Goal: Information Seeking & Learning: Understand process/instructions

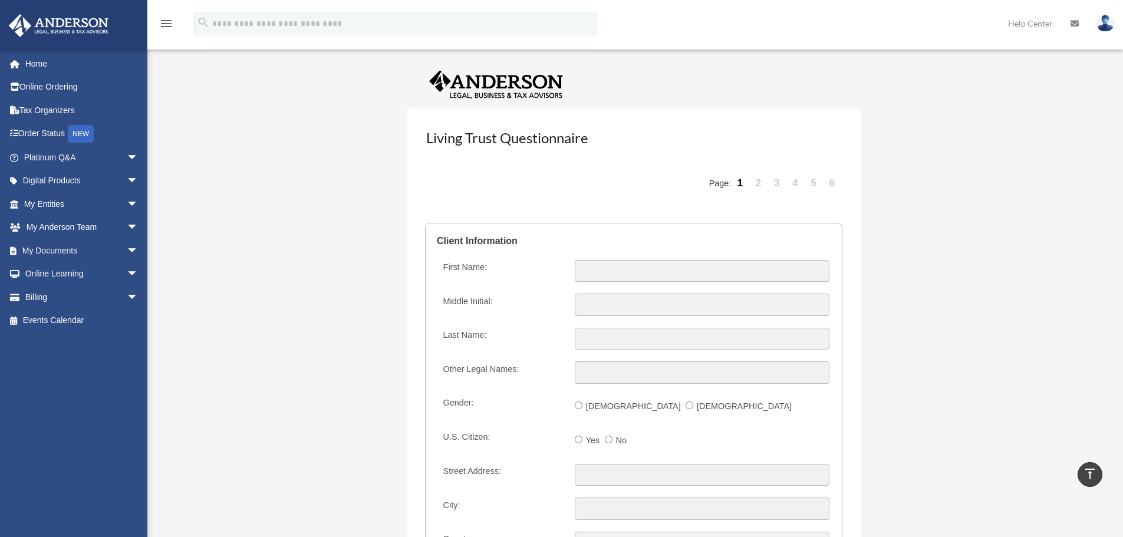
scroll to position [1100, 0]
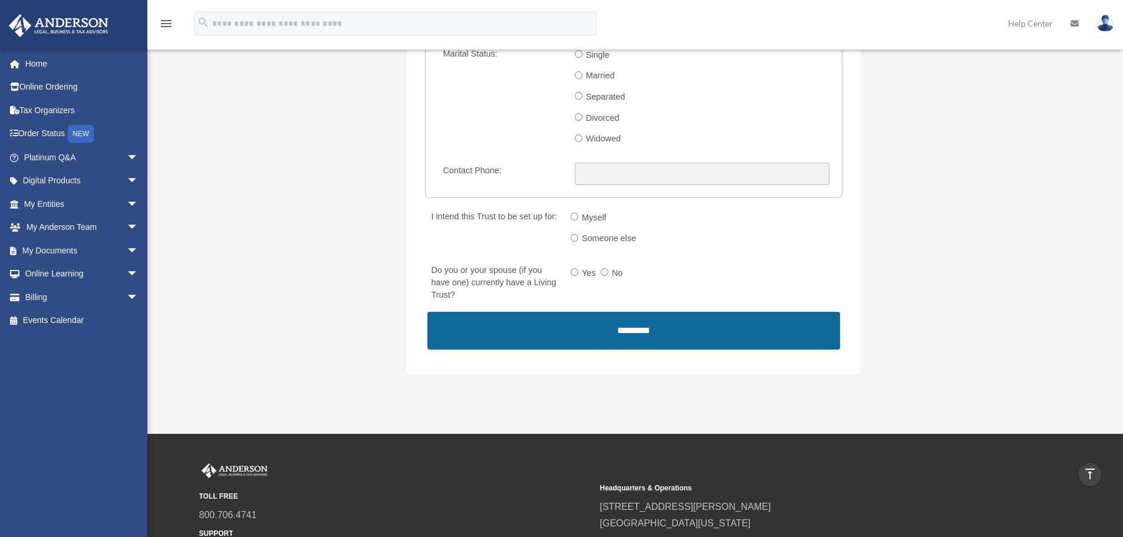
click at [630, 332] on input "*********" at bounding box center [633, 330] width 413 height 37
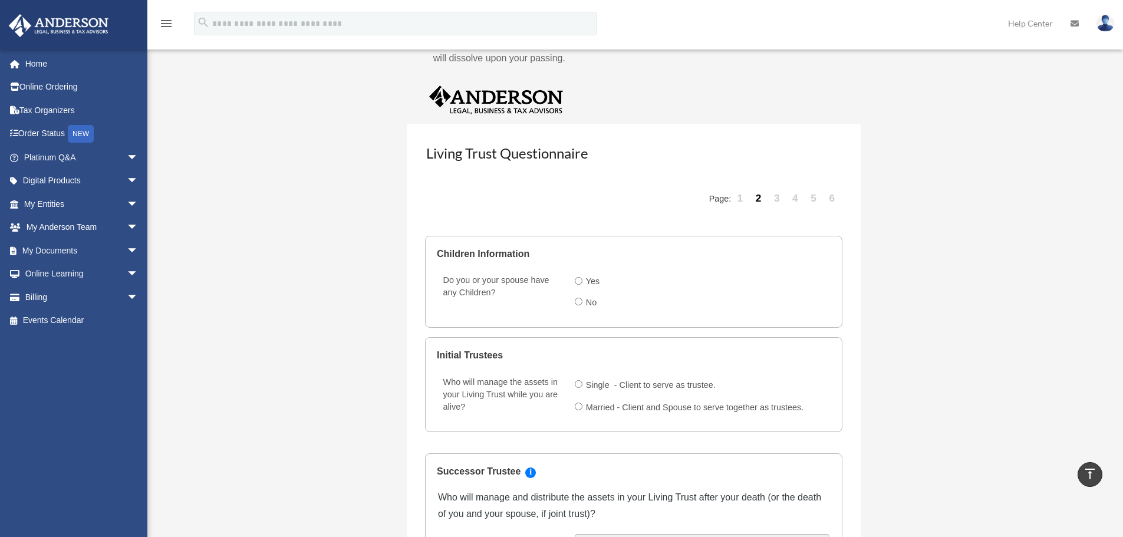
scroll to position [1037, 0]
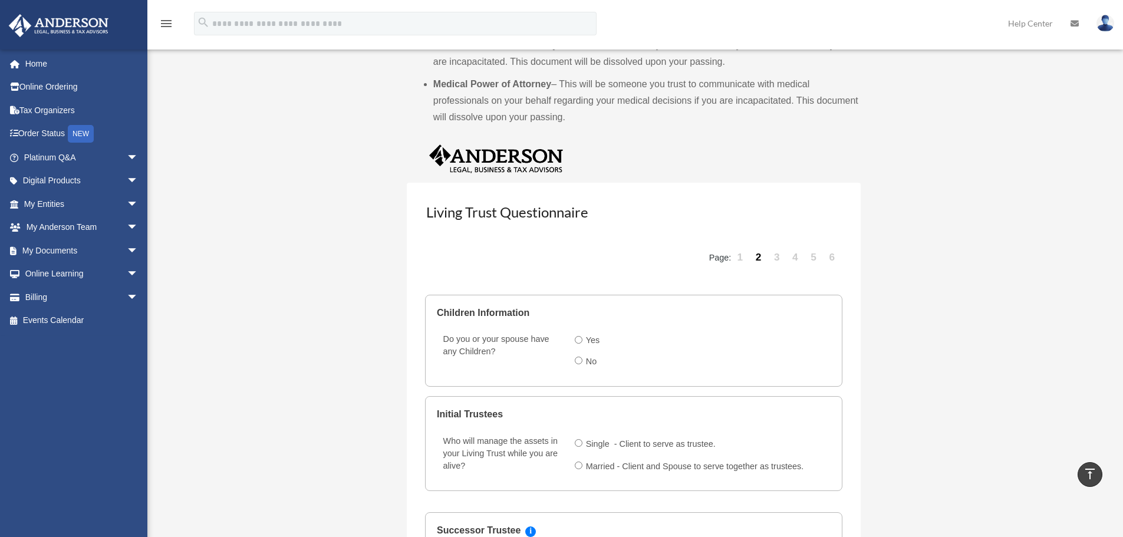
click at [831, 258] on link "6" at bounding box center [832, 257] width 17 height 35
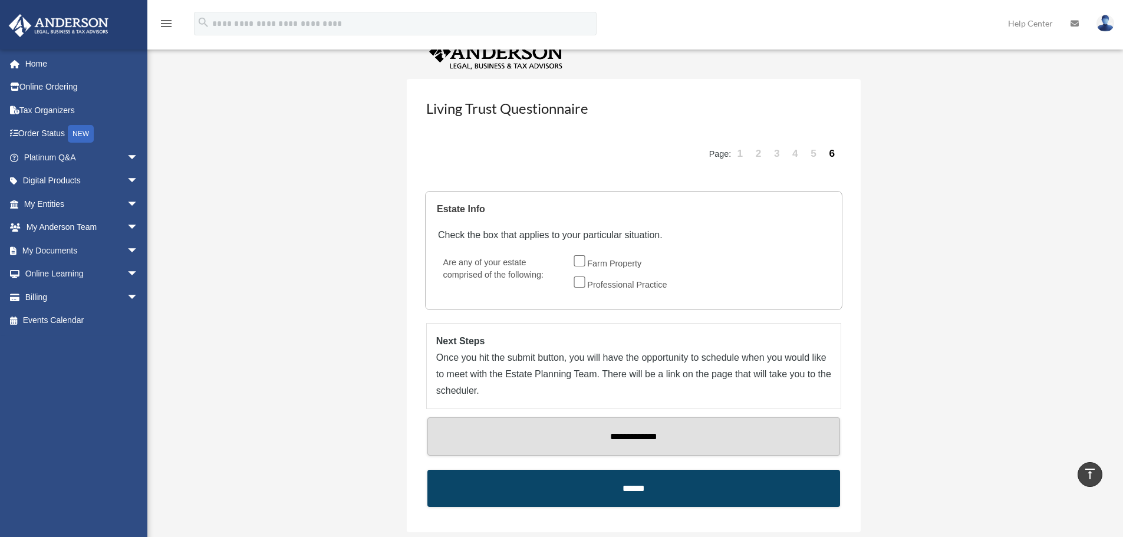
scroll to position [1096, 0]
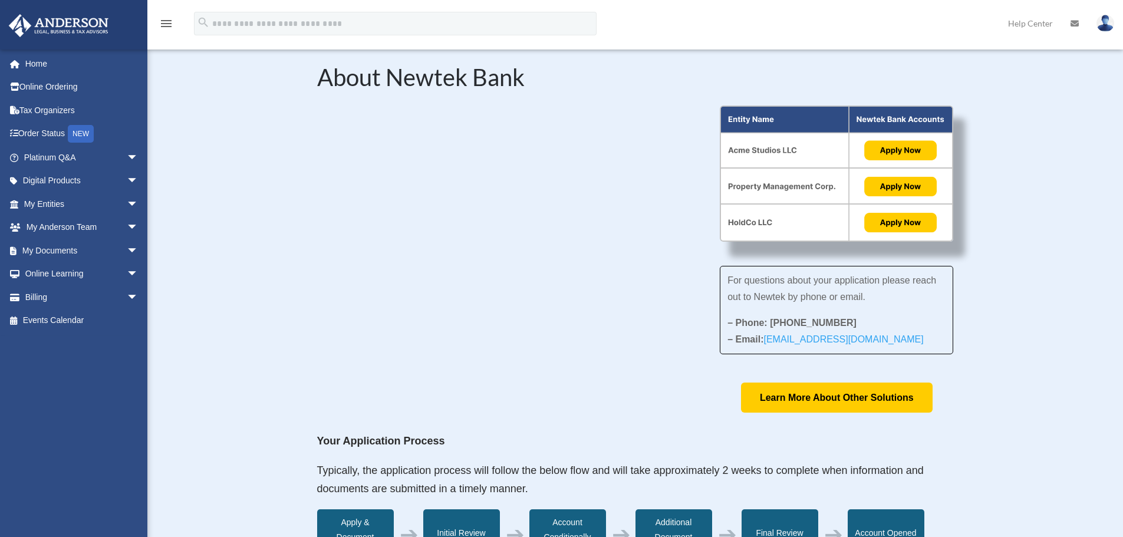
scroll to position [118, 0]
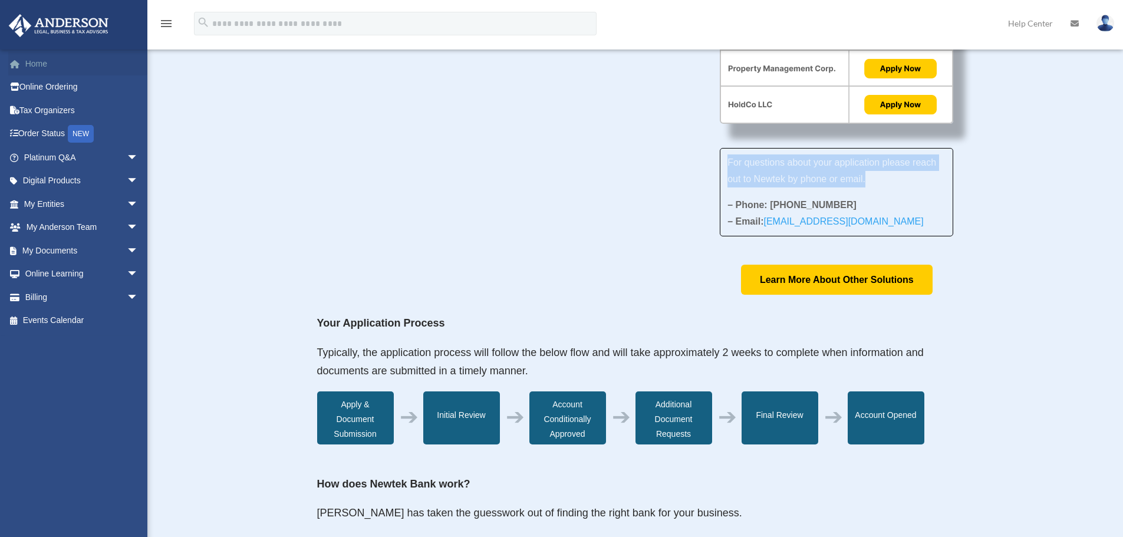
click at [41, 68] on link "Home" at bounding box center [82, 64] width 148 height 24
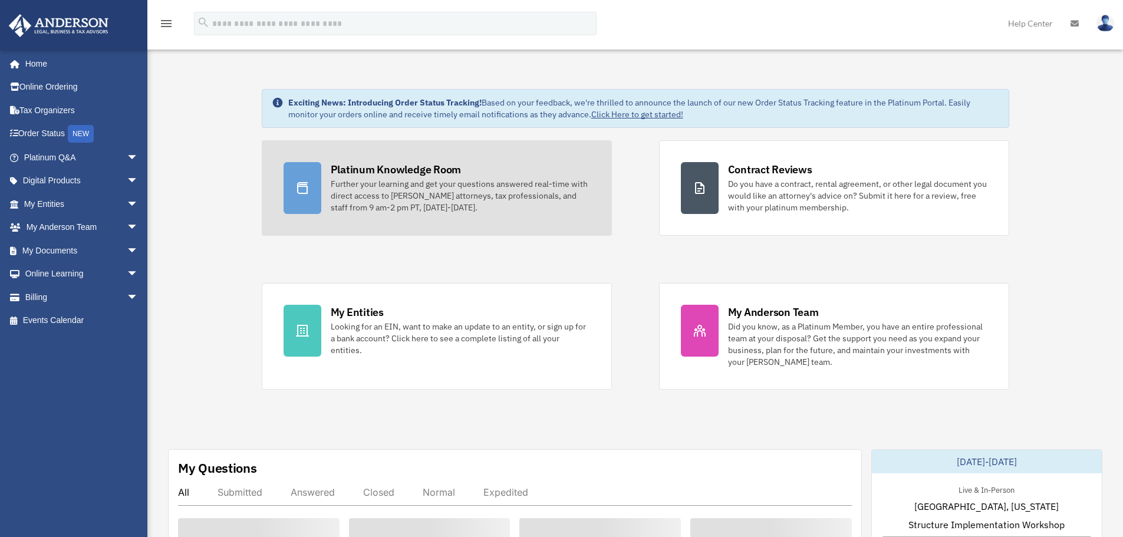
click at [360, 198] on div "Further your learning and get your questions answered real-time with direct acc…" at bounding box center [460, 195] width 259 height 35
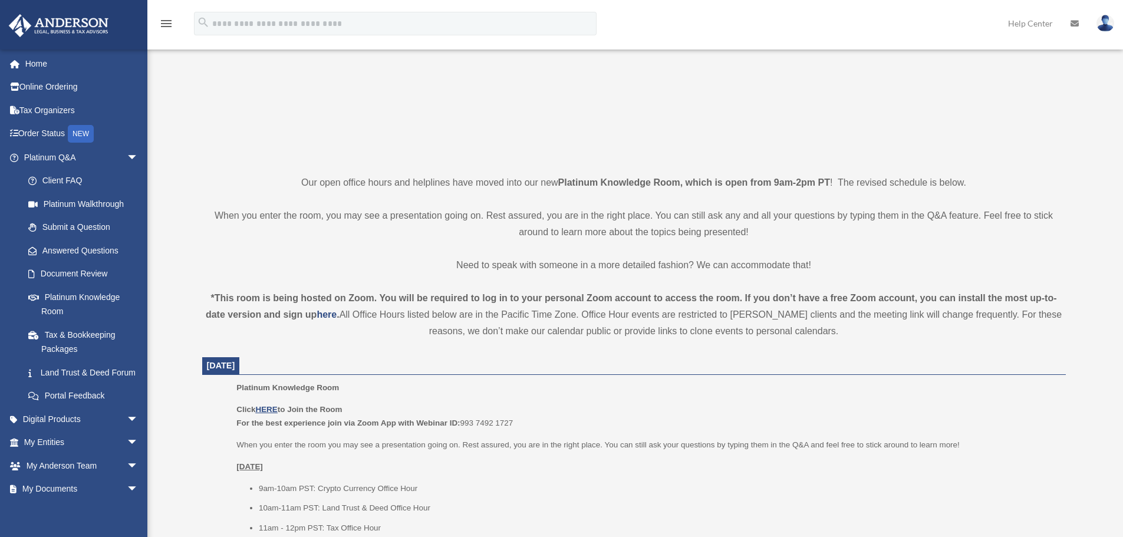
scroll to position [177, 0]
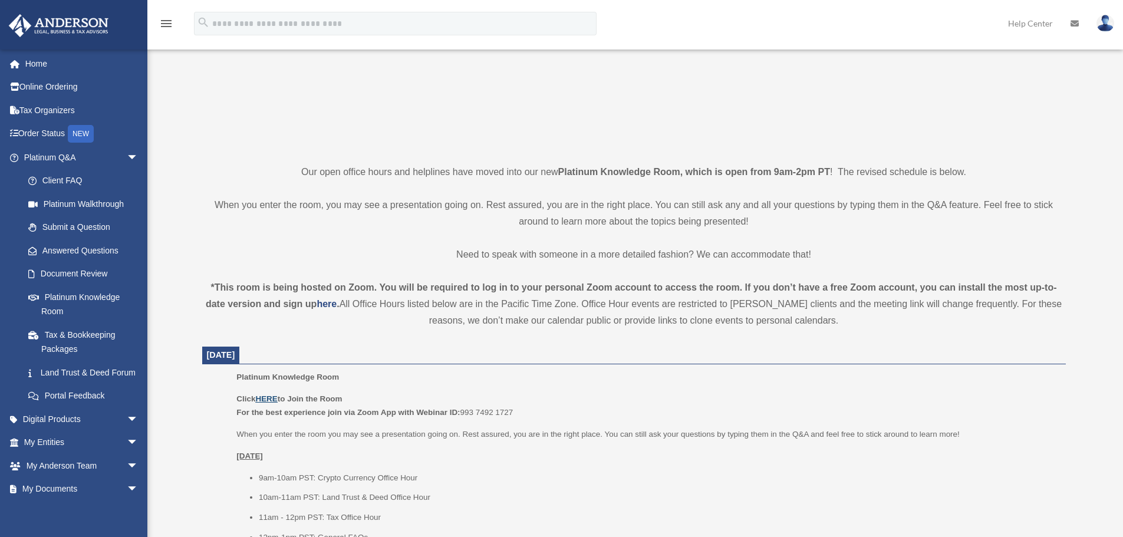
click at [272, 400] on u "HERE" at bounding box center [266, 398] width 22 height 9
click at [127, 159] on span "arrow_drop_down" at bounding box center [139, 158] width 24 height 24
